Goal: Obtain resource: Download file/media

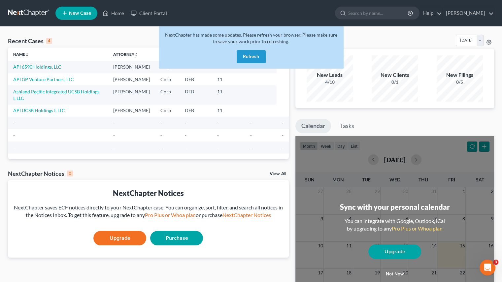
click at [251, 55] on button "Refresh" at bounding box center [251, 56] width 29 height 13
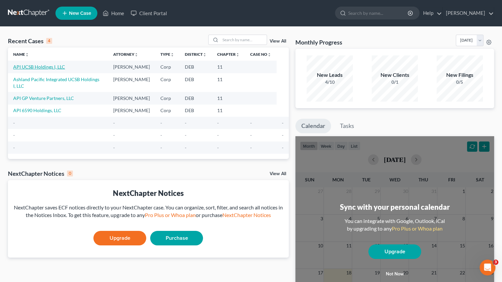
drag, startPoint x: 33, startPoint y: 68, endPoint x: 52, endPoint y: 66, distance: 18.9
click at [33, 68] on link "API UCSB Holdings I, LLC" at bounding box center [39, 67] width 52 height 6
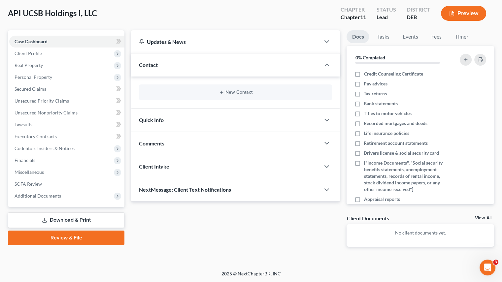
click at [83, 220] on link "Download & Print" at bounding box center [66, 221] width 116 height 16
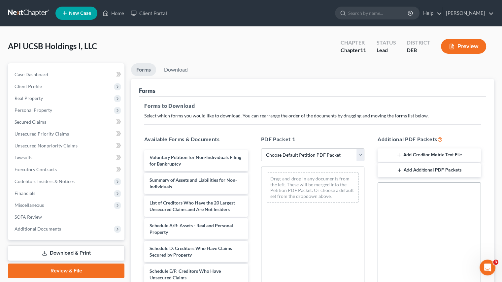
drag, startPoint x: 361, startPoint y: 157, endPoint x: 355, endPoint y: 161, distance: 6.9
click at [361, 157] on select "Choose Default Petition PDF Packet Complete Bankruptcy Petition (all forms and …" at bounding box center [312, 155] width 103 height 13
select select "4"
click at [261, 149] on select "Choose Default Petition PDF Packet Complete Bankruptcy Petition (all forms and …" at bounding box center [312, 155] width 103 height 13
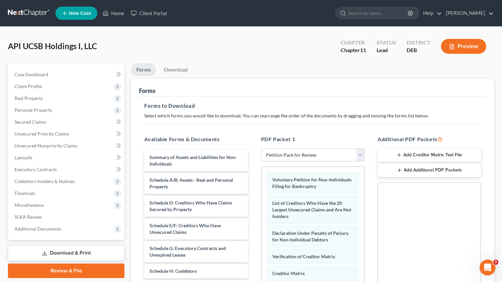
click at [373, 188] on div "Additional PDF Packets Add Creditor Matrix Text File Add Additional PDF Packets…" at bounding box center [429, 242] width 116 height 224
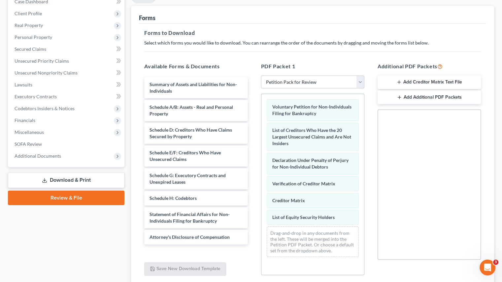
scroll to position [125, 0]
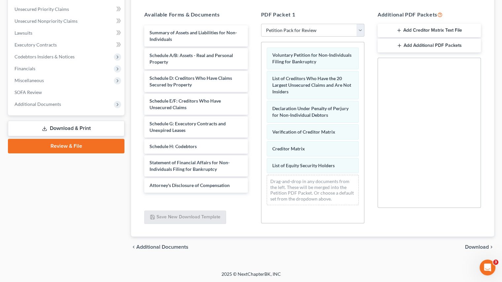
click at [473, 247] on span "Download" at bounding box center [477, 247] width 24 height 5
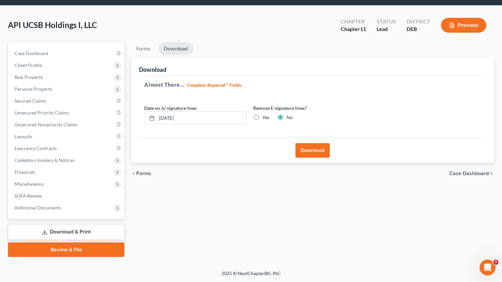
scroll to position [20, 0]
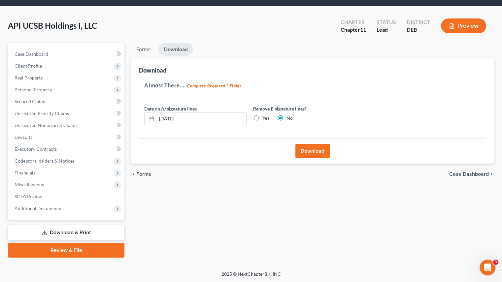
click at [321, 149] on button "Download" at bounding box center [312, 151] width 34 height 15
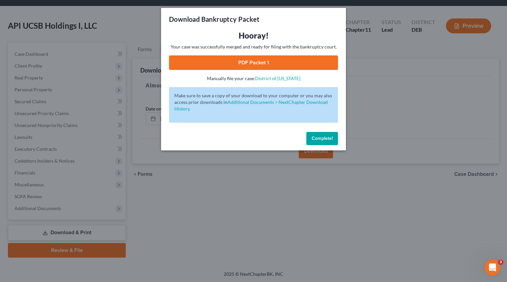
click at [242, 63] on link "PDF Packet 1" at bounding box center [253, 62] width 169 height 15
click at [315, 134] on button "Complete!" at bounding box center [322, 138] width 32 height 13
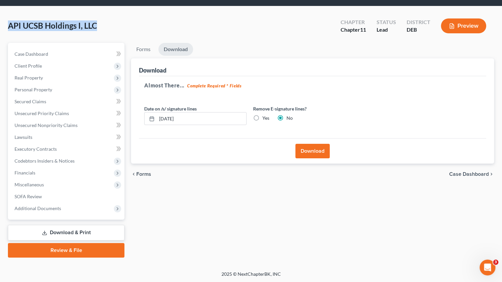
drag, startPoint x: 9, startPoint y: 24, endPoint x: 95, endPoint y: 28, distance: 85.9
click at [95, 28] on span "API UCSB Holdings I, LLC" at bounding box center [52, 26] width 89 height 10
copy span "API UCSB Holdings I, LLC"
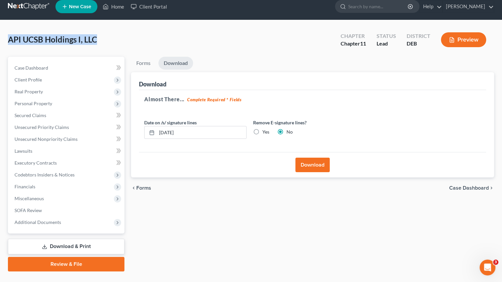
scroll to position [0, 0]
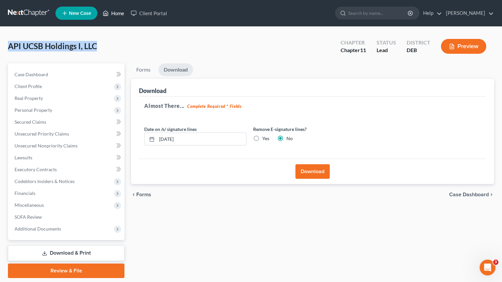
click at [116, 14] on link "Home" at bounding box center [113, 13] width 28 height 12
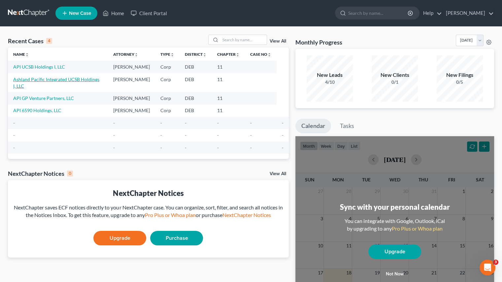
click at [82, 81] on link "Ashland Pacific Integrated UCSB Holdings I, LLC" at bounding box center [56, 83] width 86 height 12
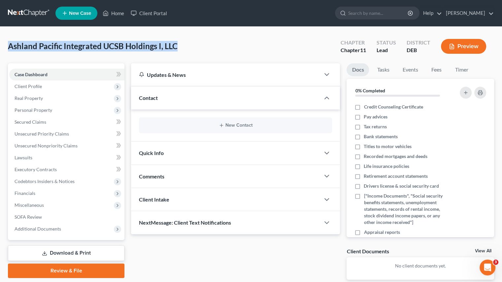
drag, startPoint x: 9, startPoint y: 45, endPoint x: 176, endPoint y: 48, distance: 166.7
click at [176, 48] on span "Ashland Pacific Integrated UCSB Holdings I, LLC" at bounding box center [93, 46] width 170 height 10
copy span "Ashland Pacific Integrated UCSB Holdings I, LLC"
click at [77, 252] on link "Download & Print" at bounding box center [66, 254] width 116 height 16
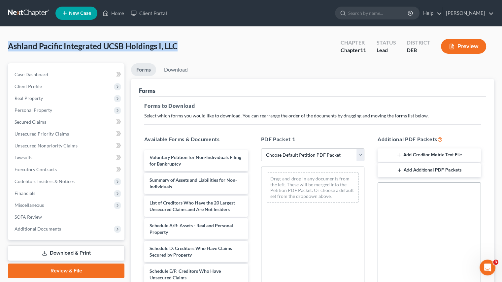
drag, startPoint x: 360, startPoint y: 157, endPoint x: 357, endPoint y: 161, distance: 4.7
click at [360, 157] on select "Choose Default Petition PDF Packet Complete Bankruptcy Petition (all forms and …" at bounding box center [312, 155] width 103 height 13
select select "4"
click at [261, 149] on select "Choose Default Petition PDF Packet Complete Bankruptcy Petition (all forms and …" at bounding box center [312, 155] width 103 height 13
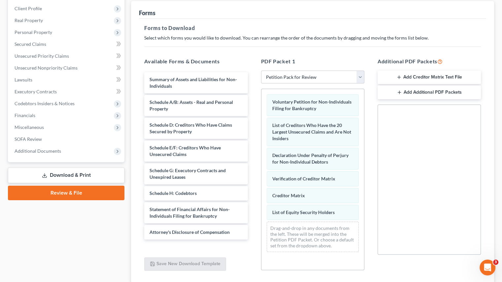
scroll to position [125, 0]
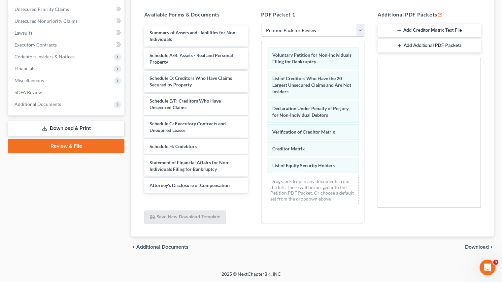
click at [473, 249] on span "Download" at bounding box center [477, 247] width 24 height 5
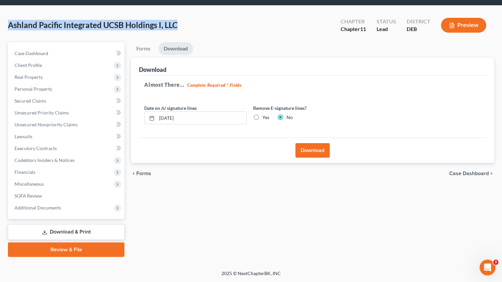
scroll to position [20, 0]
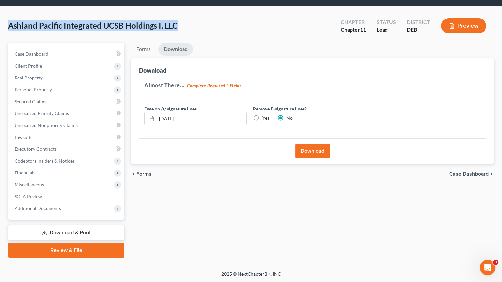
click at [318, 152] on button "Download" at bounding box center [312, 151] width 34 height 15
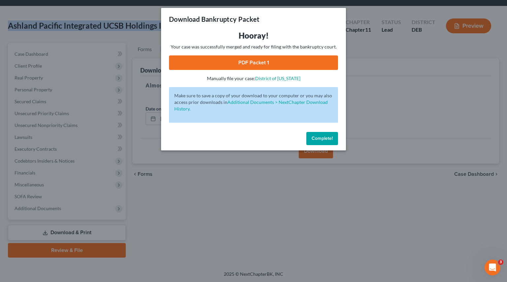
click at [266, 65] on link "PDF Packet 1" at bounding box center [253, 62] width 169 height 15
click at [326, 140] on span "Complete!" at bounding box center [322, 139] width 21 height 6
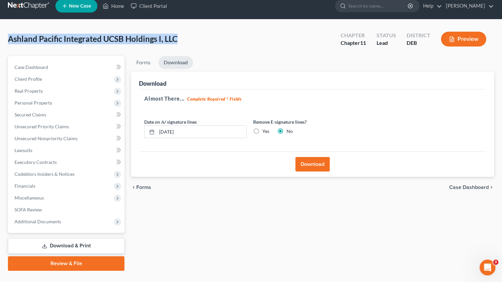
scroll to position [0, 0]
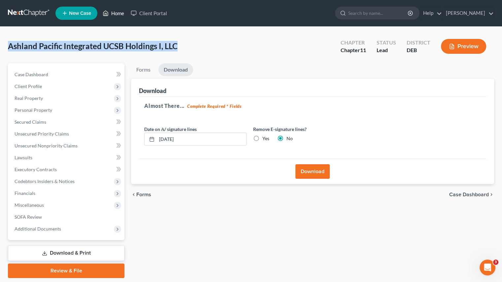
click at [113, 13] on link "Home" at bounding box center [113, 13] width 28 height 12
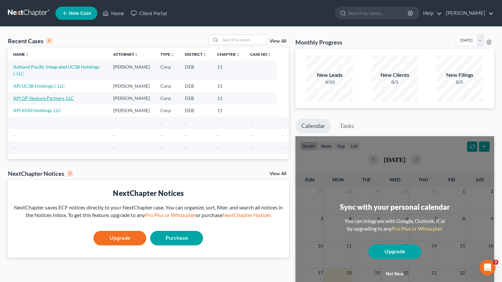
click at [54, 95] on link "API GP Venture Partners, LLC" at bounding box center [43, 98] width 61 height 6
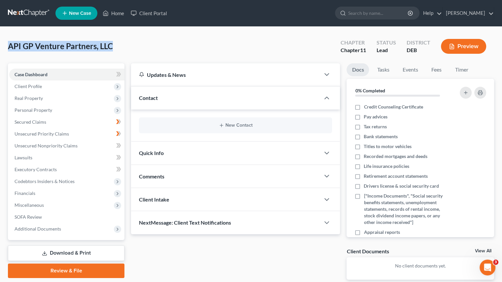
drag, startPoint x: 9, startPoint y: 46, endPoint x: 113, endPoint y: 48, distance: 103.6
click at [113, 48] on div "API GP Venture Partners, LLC Upgraded Chapter Chapter 11 Status Lead District D…" at bounding box center [251, 49] width 486 height 29
copy span "API GP Venture Partners, LLC"
click at [81, 248] on link "Download & Print" at bounding box center [66, 254] width 116 height 16
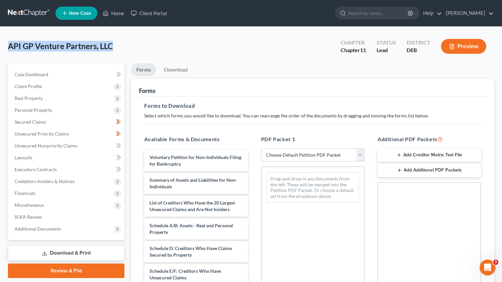
drag, startPoint x: 339, startPoint y: 150, endPoint x: 345, endPoint y: 153, distance: 6.2
click at [339, 150] on select "Choose Default Petition PDF Packet Complete Bankruptcy Petition (all forms and …" at bounding box center [312, 155] width 103 height 13
select select "4"
click at [261, 149] on select "Choose Default Petition PDF Packet Complete Bankruptcy Petition (all forms and …" at bounding box center [312, 155] width 103 height 13
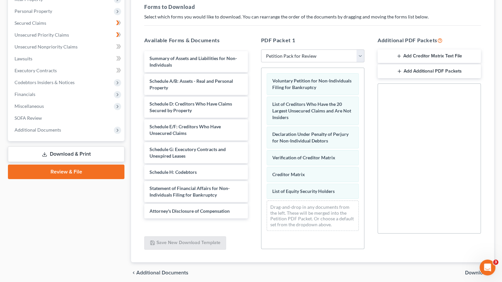
click at [473, 272] on span "Download" at bounding box center [477, 272] width 24 height 5
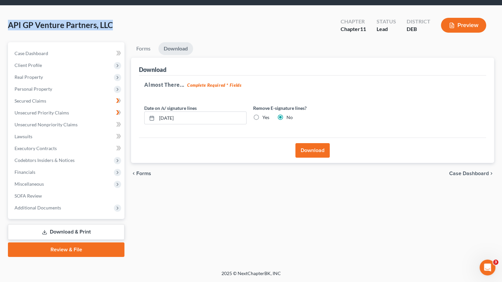
scroll to position [20, 0]
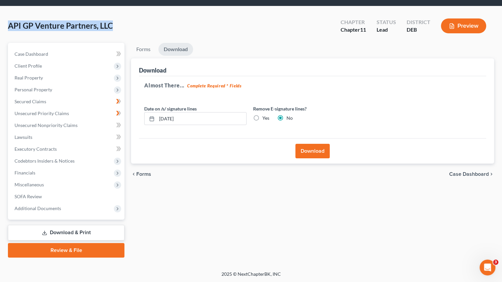
click at [306, 148] on button "Download" at bounding box center [312, 151] width 34 height 15
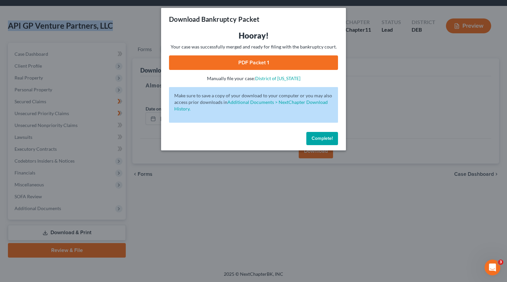
click at [239, 62] on link "PDF Packet 1" at bounding box center [253, 62] width 169 height 15
click at [321, 141] on span "Complete!" at bounding box center [322, 139] width 21 height 6
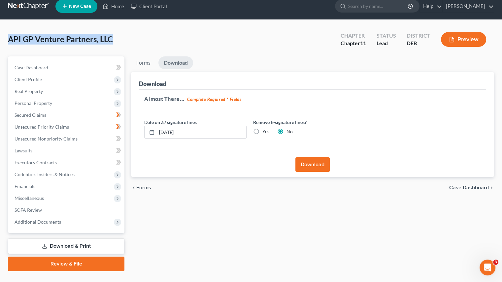
scroll to position [0, 0]
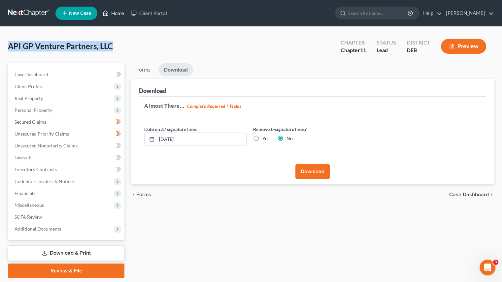
click at [116, 15] on link "Home" at bounding box center [113, 13] width 28 height 12
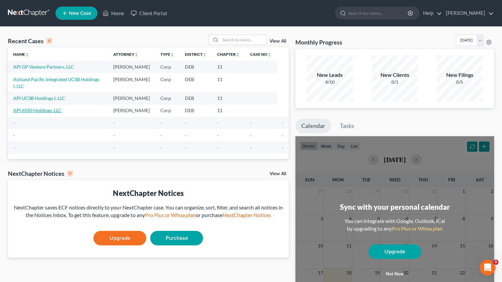
click at [38, 108] on link "API 6590 Holdings, LLC" at bounding box center [37, 111] width 48 height 6
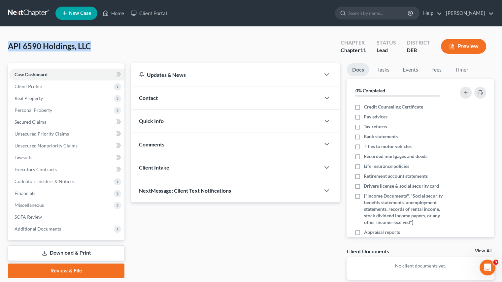
drag, startPoint x: 8, startPoint y: 48, endPoint x: 93, endPoint y: 51, distance: 84.9
click at [93, 51] on div "API 6590 Holdings, LLC Upgraded Chapter Chapter 11 Status Lead District DEB Pre…" at bounding box center [251, 49] width 486 height 29
copy span "API 6590 Holdings, LLC"
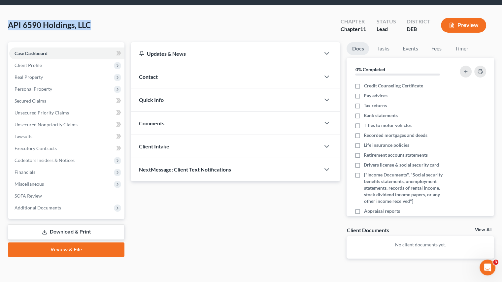
scroll to position [33, 0]
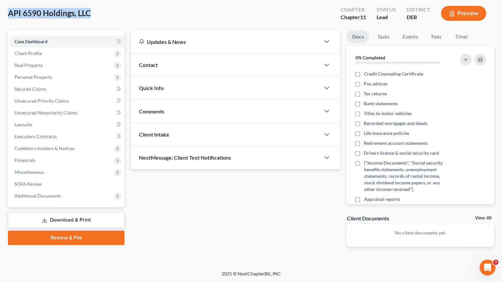
click at [65, 217] on link "Download & Print" at bounding box center [66, 221] width 116 height 16
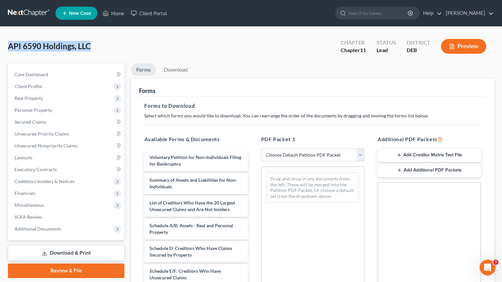
click at [361, 157] on select "Choose Default Petition PDF Packet Complete Bankruptcy Petition (all forms and …" at bounding box center [312, 155] width 103 height 13
select select "4"
click at [261, 149] on select "Choose Default Petition PDF Packet Complete Bankruptcy Petition (all forms and …" at bounding box center [312, 155] width 103 height 13
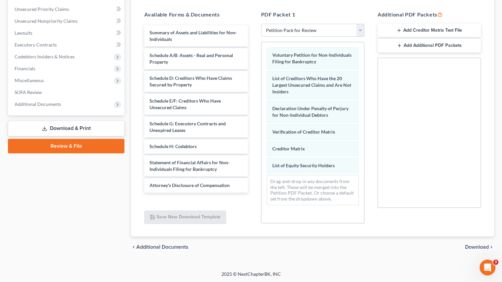
click at [477, 245] on span "Download" at bounding box center [477, 247] width 24 height 5
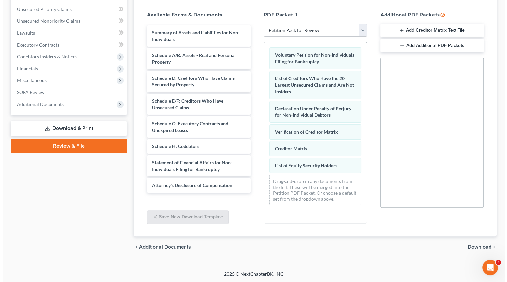
scroll to position [20, 0]
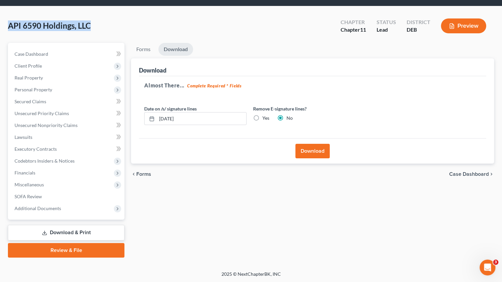
click at [304, 150] on button "Download" at bounding box center [312, 151] width 34 height 15
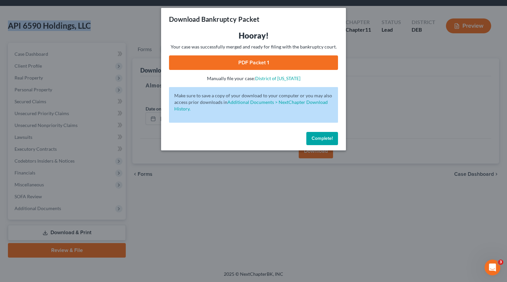
click at [255, 64] on link "PDF Packet 1" at bounding box center [253, 62] width 169 height 15
